Goal: Task Accomplishment & Management: Manage account settings

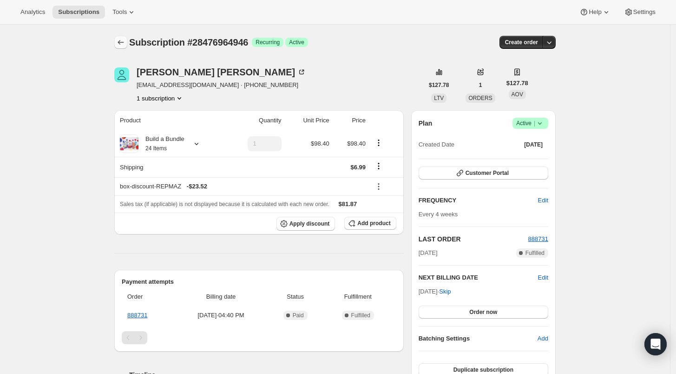
click at [125, 45] on icon "Subscriptions" at bounding box center [120, 42] width 9 height 9
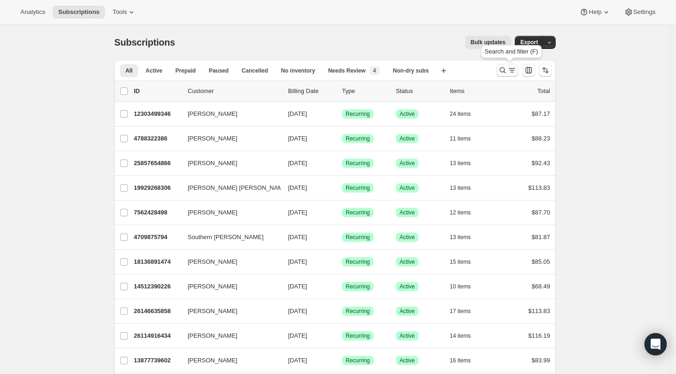
click at [505, 70] on icon "Search and filter results" at bounding box center [502, 70] width 9 height 9
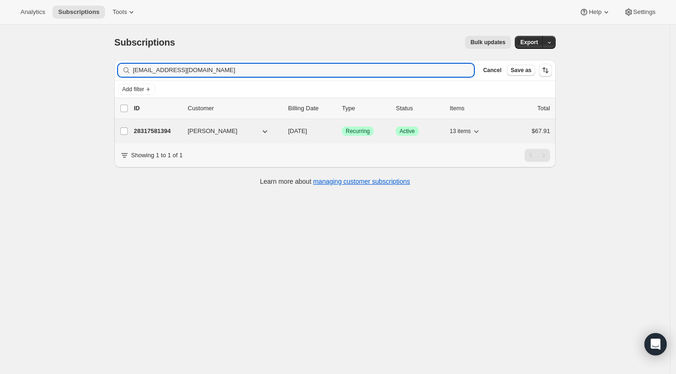
type input "zuxana_45@hotmail.com"
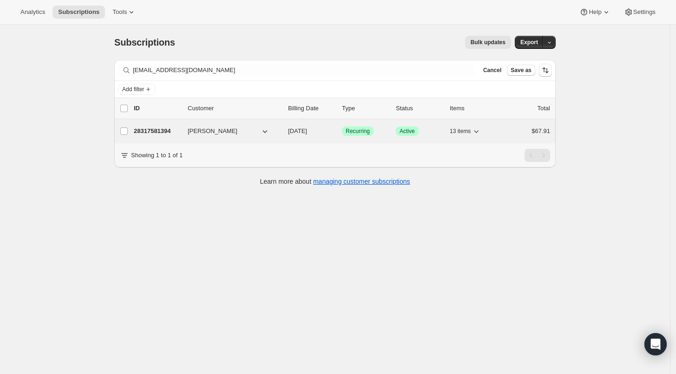
click at [163, 130] on p "28317581394" at bounding box center [157, 130] width 46 height 9
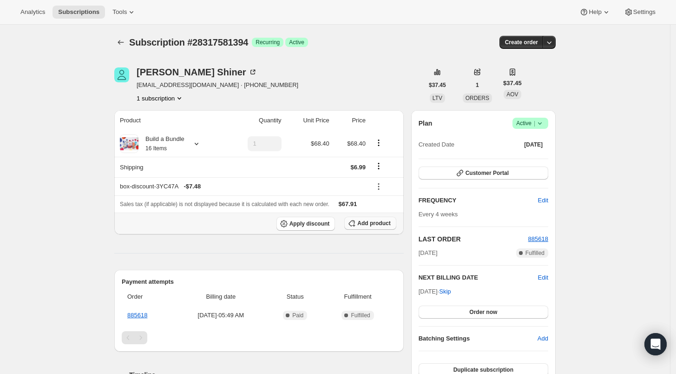
click at [368, 223] on span "Add product" at bounding box center [373, 222] width 33 height 7
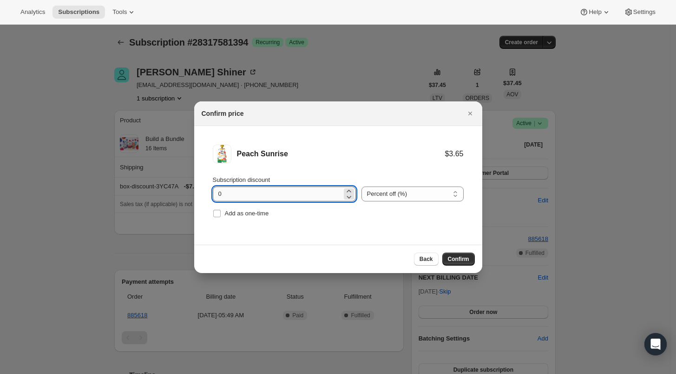
click at [214, 190] on input "0" at bounding box center [277, 193] width 129 height 15
type input "100"
click at [220, 212] on input "Add as one-time" at bounding box center [216, 213] width 7 height 7
checkbox input "true"
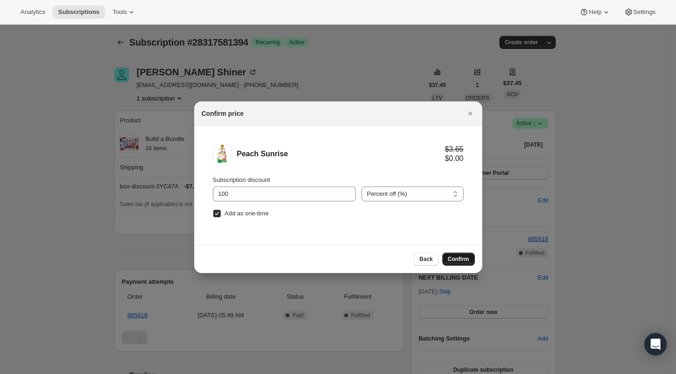
click at [461, 257] on span "Confirm" at bounding box center [458, 258] width 21 height 7
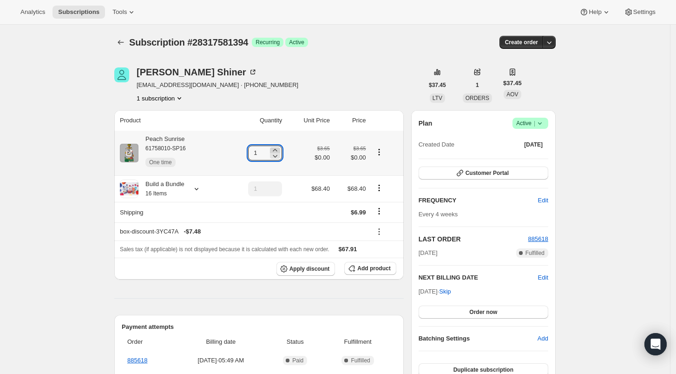
click at [277, 149] on icon at bounding box center [275, 150] width 4 height 2
type input "4"
click at [120, 43] on icon "Subscriptions" at bounding box center [120, 42] width 9 height 9
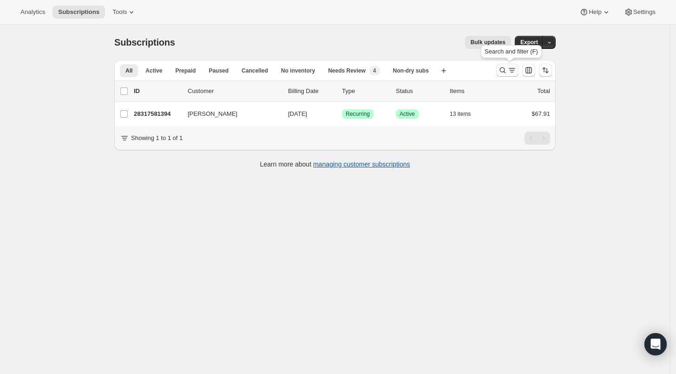
click at [501, 71] on icon "Search and filter results" at bounding box center [502, 70] width 9 height 9
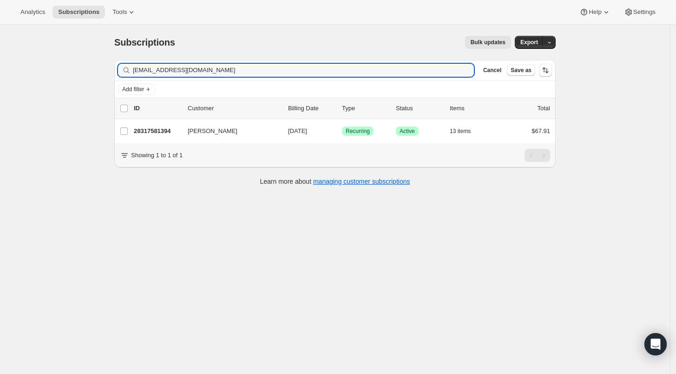
drag, startPoint x: 213, startPoint y: 72, endPoint x: 116, endPoint y: 72, distance: 97.1
click at [116, 72] on div "Filter subscribers zuxana_45@hotmail.com Clear Cancel Save as Add filter 0 sele…" at bounding box center [331, 123] width 449 height 143
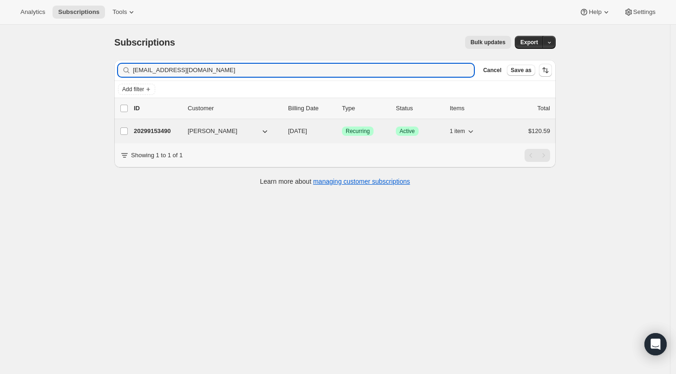
type input "innatseytlin04@gmail.com"
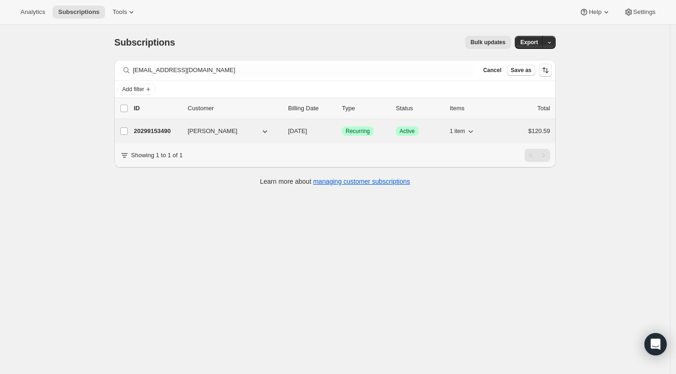
click at [152, 135] on p "20299153490" at bounding box center [157, 130] width 46 height 9
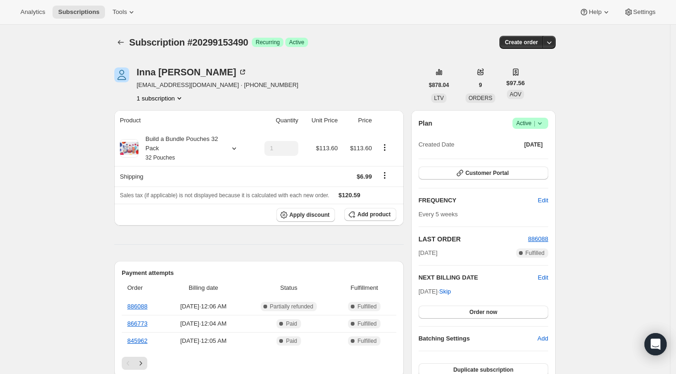
click at [543, 119] on icon at bounding box center [539, 122] width 9 height 9
click at [544, 155] on span "Cancel subscription" at bounding box center [533, 156] width 52 height 7
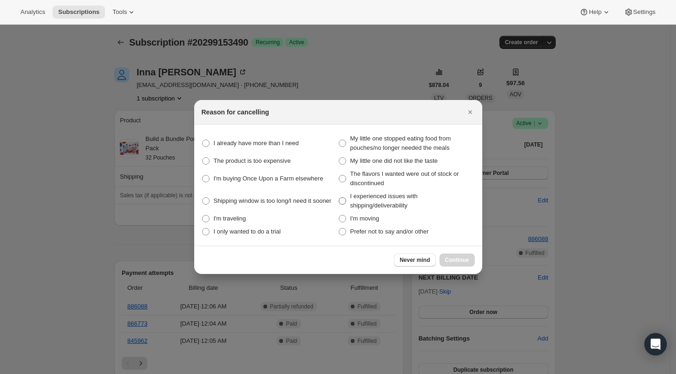
click at [341, 197] on span ":r16f:" at bounding box center [342, 201] width 8 height 8
click at [339, 197] on shipping\/deliverability "I experienced issues with shipping/deliverability" at bounding box center [339, 197] width 0 height 0
radio shipping\/deliverability "true"
click at [447, 255] on button "Continue" at bounding box center [456, 259] width 35 height 13
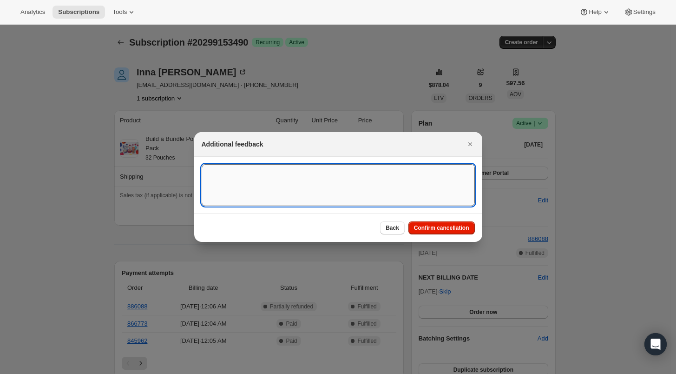
click at [286, 172] on textarea ":r16f:" at bounding box center [338, 185] width 273 height 42
type textarea "Half order was warm"
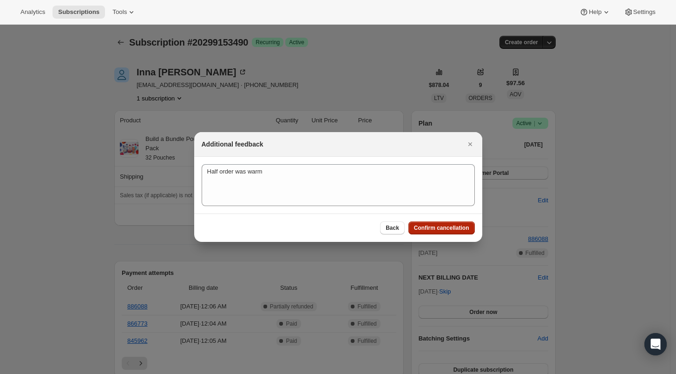
click at [446, 224] on span "Confirm cancellation" at bounding box center [441, 227] width 55 height 7
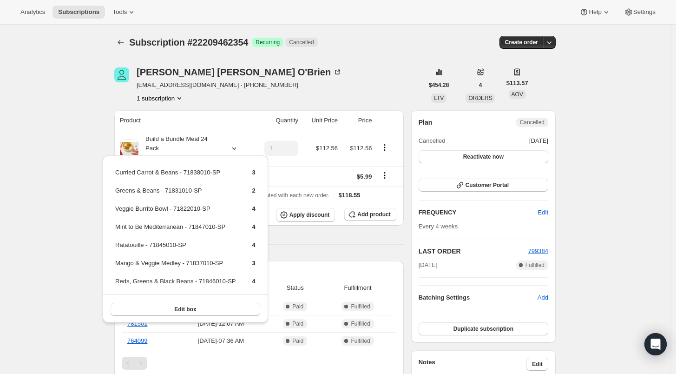
scroll to position [52, 0]
